Goal: Task Accomplishment & Management: Complete application form

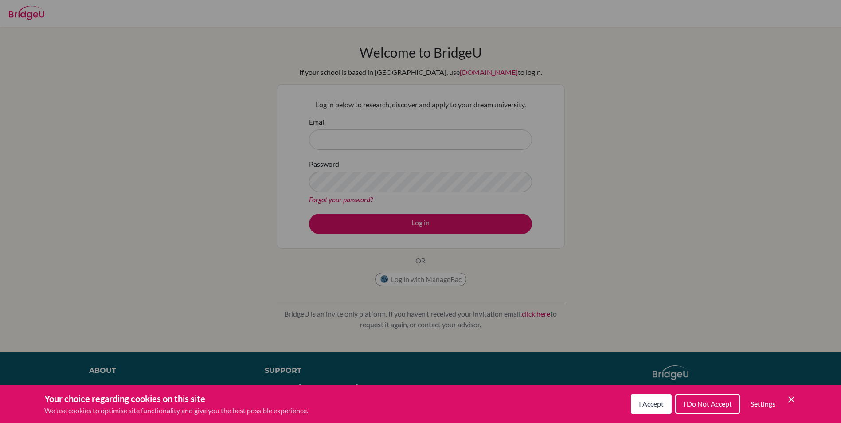
click at [649, 409] on button "I Accept" at bounding box center [651, 404] width 41 height 20
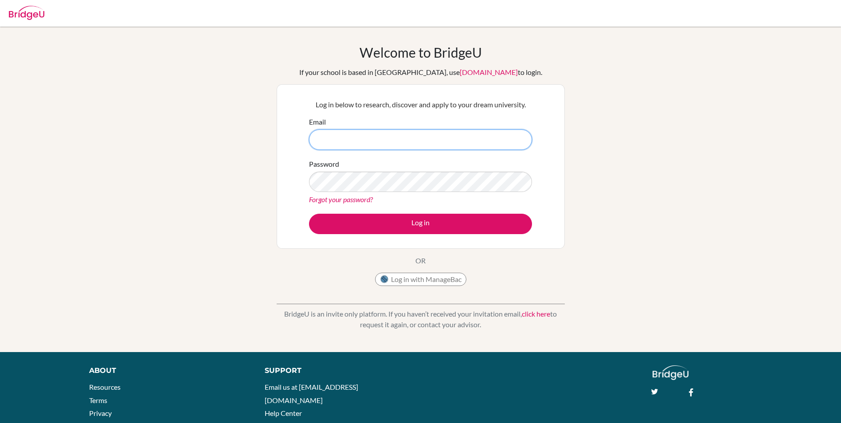
click at [457, 145] on input "Email" at bounding box center [420, 140] width 223 height 20
click at [309, 214] on button "Log in" at bounding box center [420, 224] width 223 height 20
type input "aaryan6892@vivekhighschool.onmicrosoft.com]"
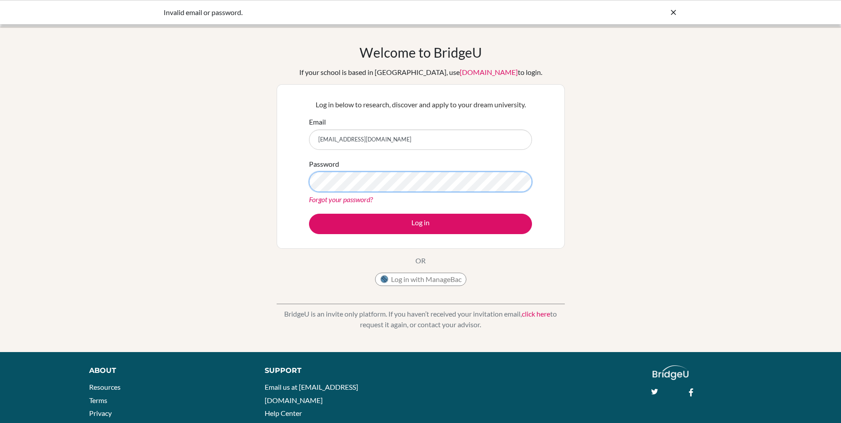
click at [309, 214] on button "Log in" at bounding box center [420, 224] width 223 height 20
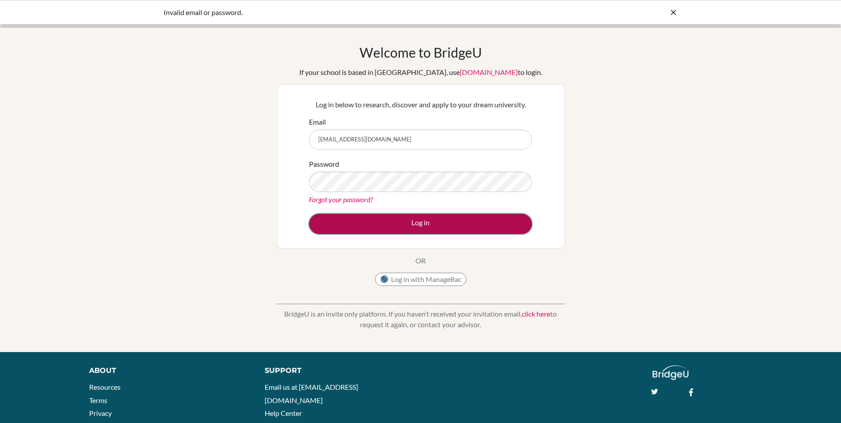
click at [461, 220] on button "Log in" at bounding box center [420, 224] width 223 height 20
